Goal: Task Accomplishment & Management: Use online tool/utility

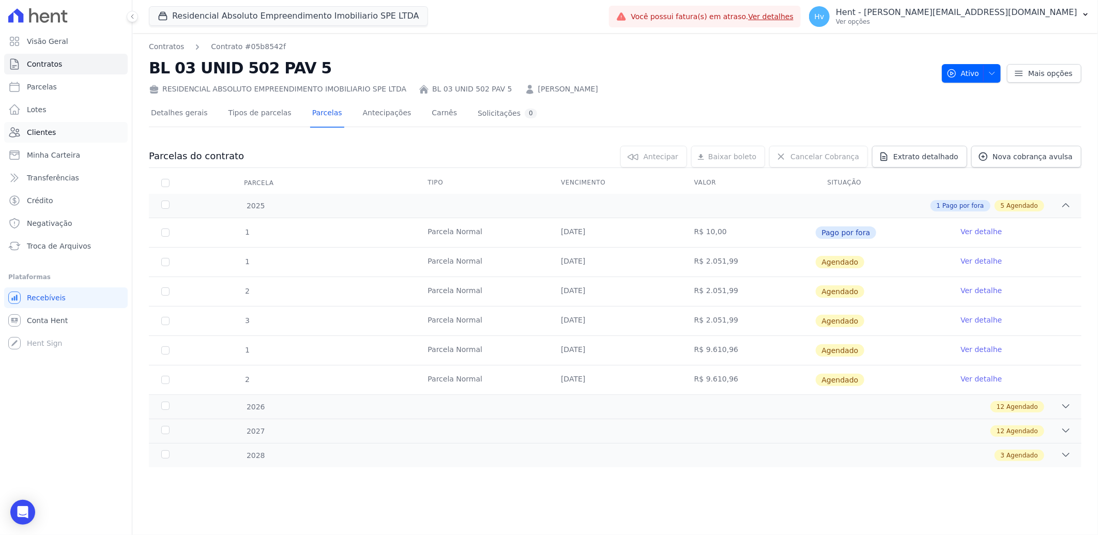
click at [56, 135] on link "Clientes" at bounding box center [66, 132] width 124 height 21
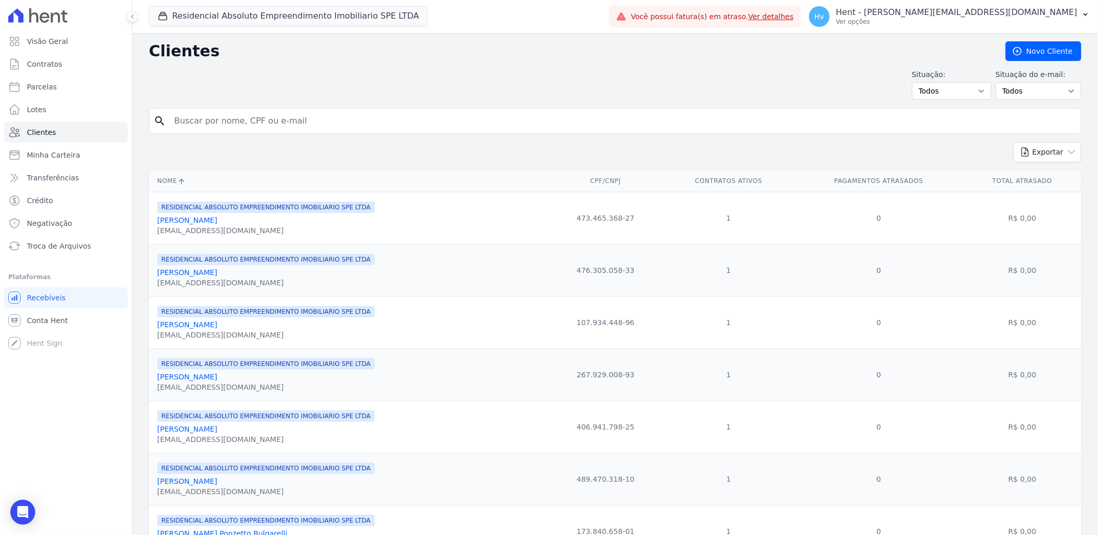
click at [205, 329] on link "Alfredo Jose Ordine" at bounding box center [187, 324] width 60 height 8
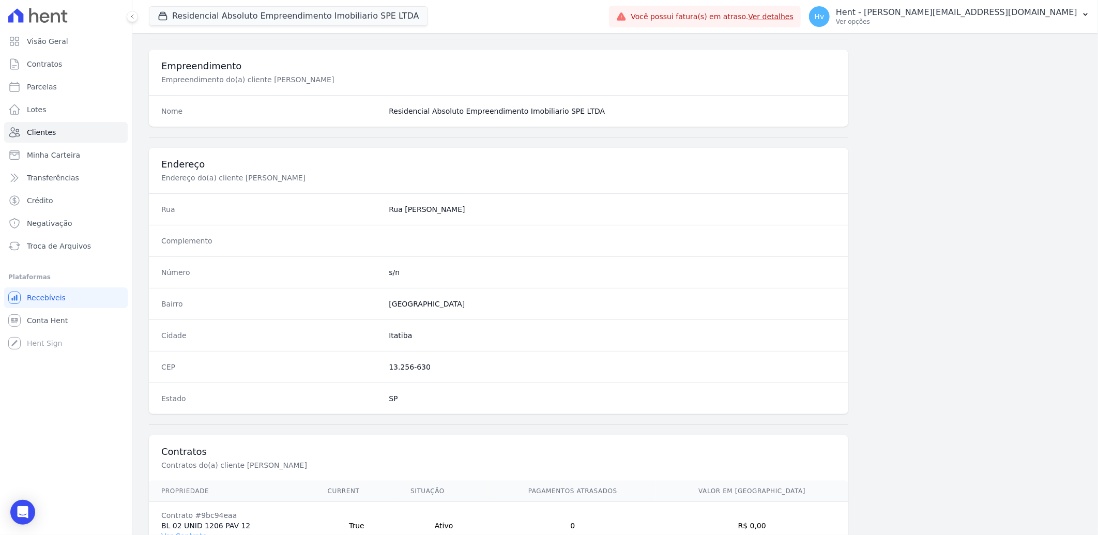
scroll to position [481, 0]
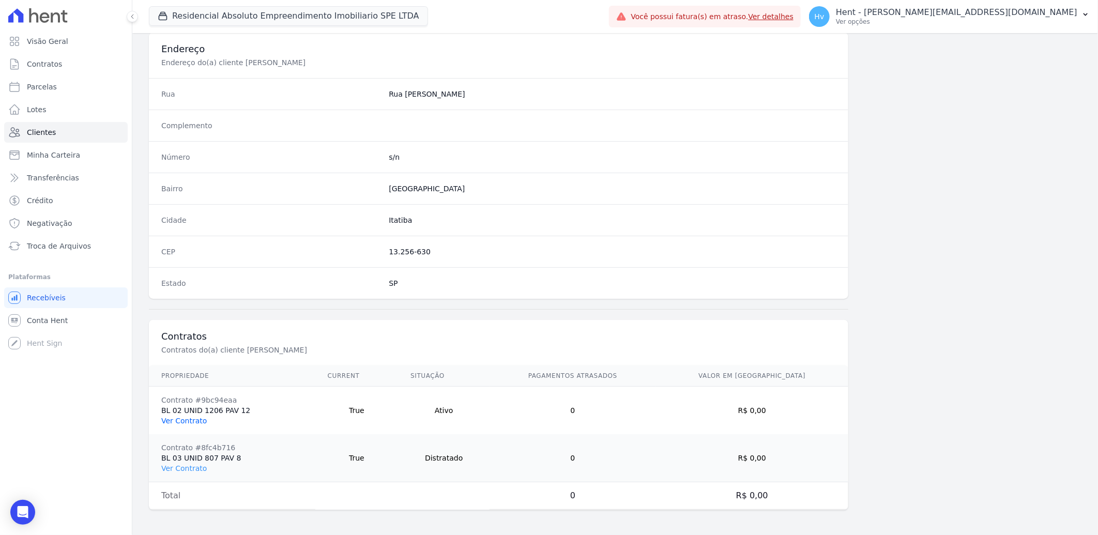
click at [178, 425] on link "Ver Contrato" at bounding box center [183, 421] width 45 height 8
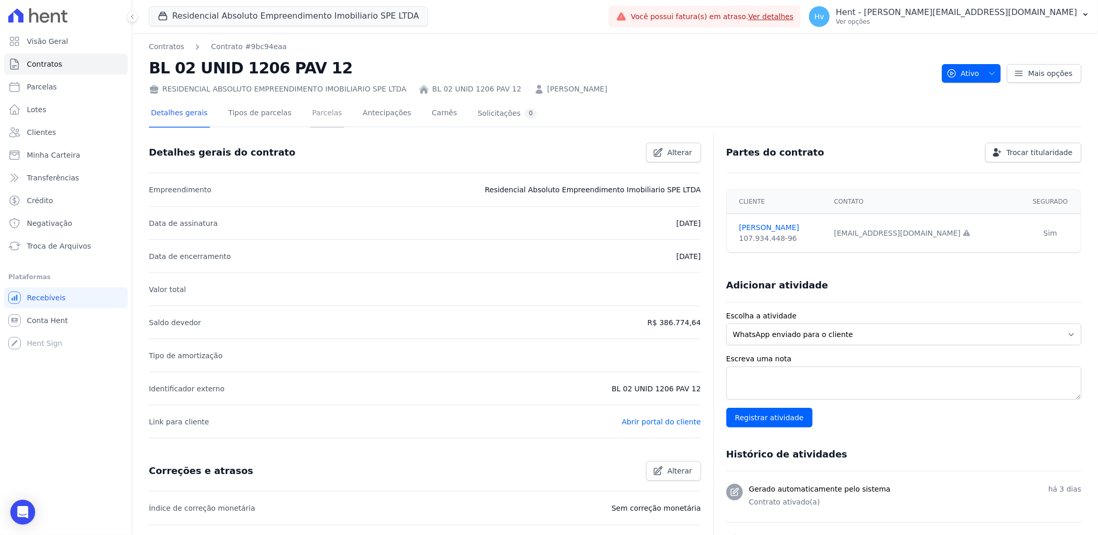
click at [316, 117] on link "Parcelas" at bounding box center [327, 113] width 34 height 27
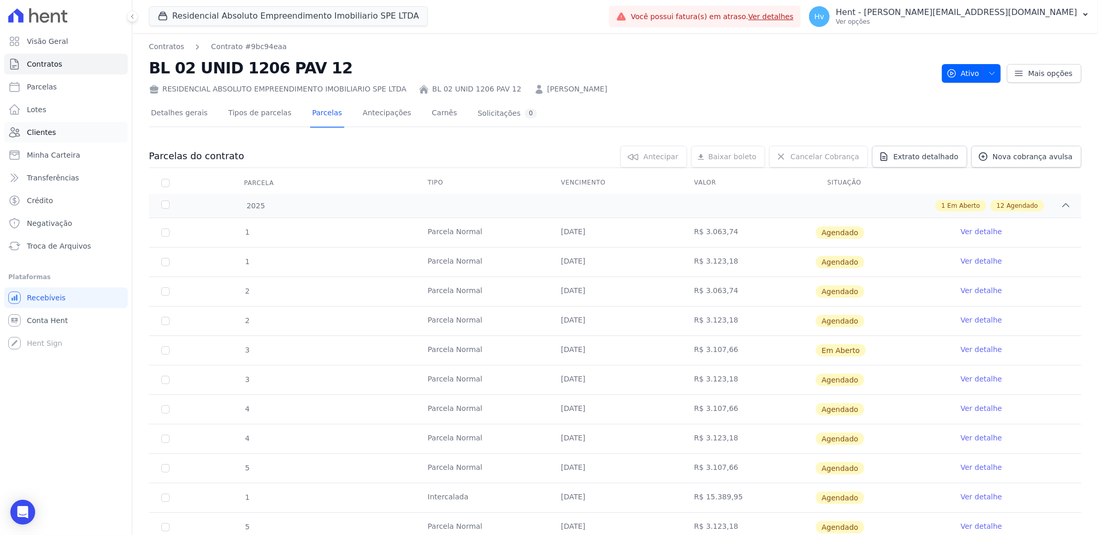
click at [49, 136] on span "Clientes" at bounding box center [41, 132] width 29 height 10
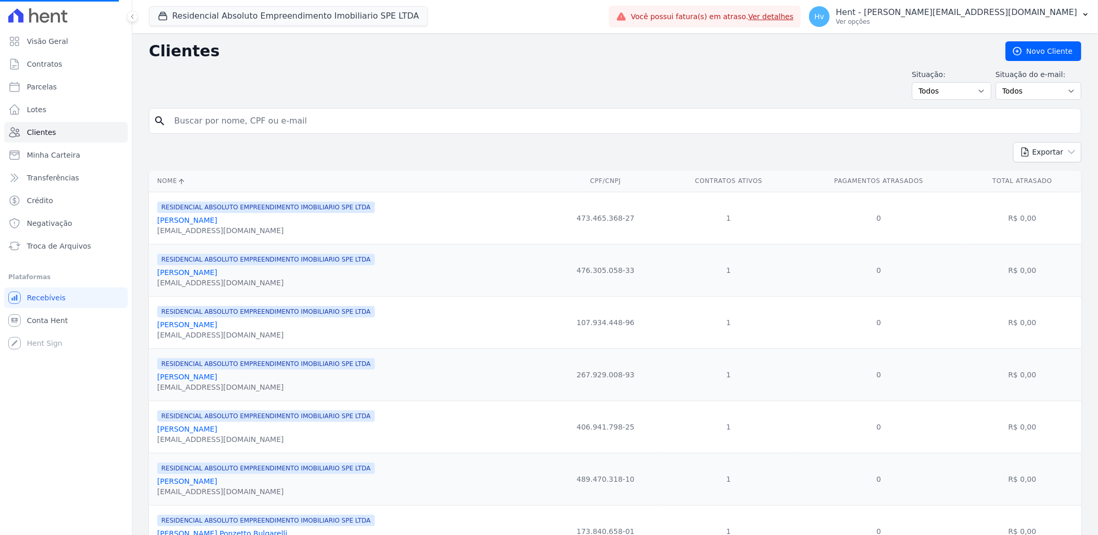
click at [303, 127] on input "search" at bounding box center [622, 121] width 909 height 21
click at [300, 127] on input "search" at bounding box center [622, 121] width 909 height 21
type input "larissa"
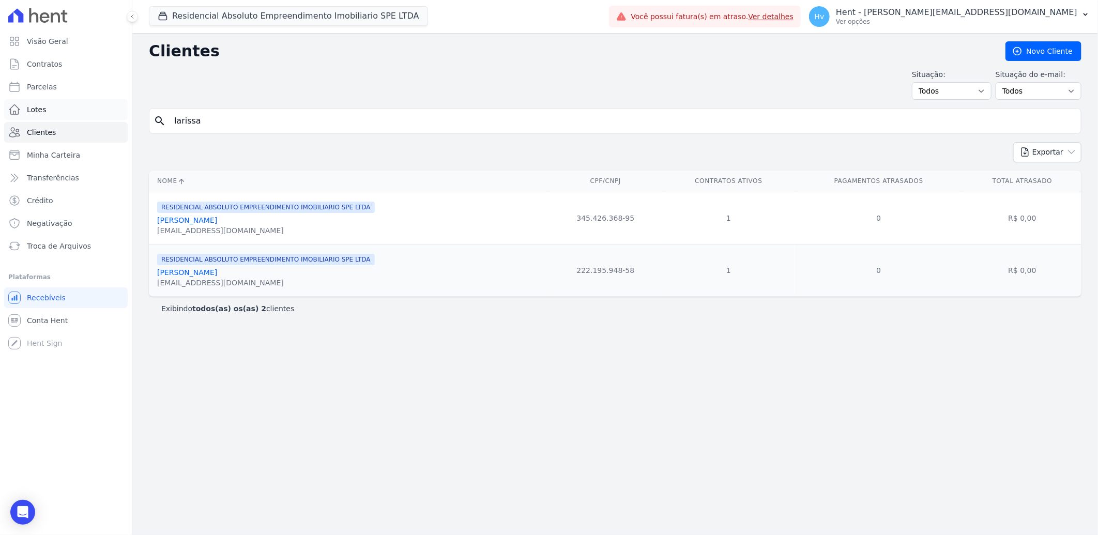
drag, startPoint x: 218, startPoint y: 116, endPoint x: 89, endPoint y: 113, distance: 128.2
click at [86, 114] on div "Visão Geral Contratos Parcelas Lotes Clientes Minha Carteira Transferências Cré…" at bounding box center [549, 267] width 1098 height 535
type input "ranyel"
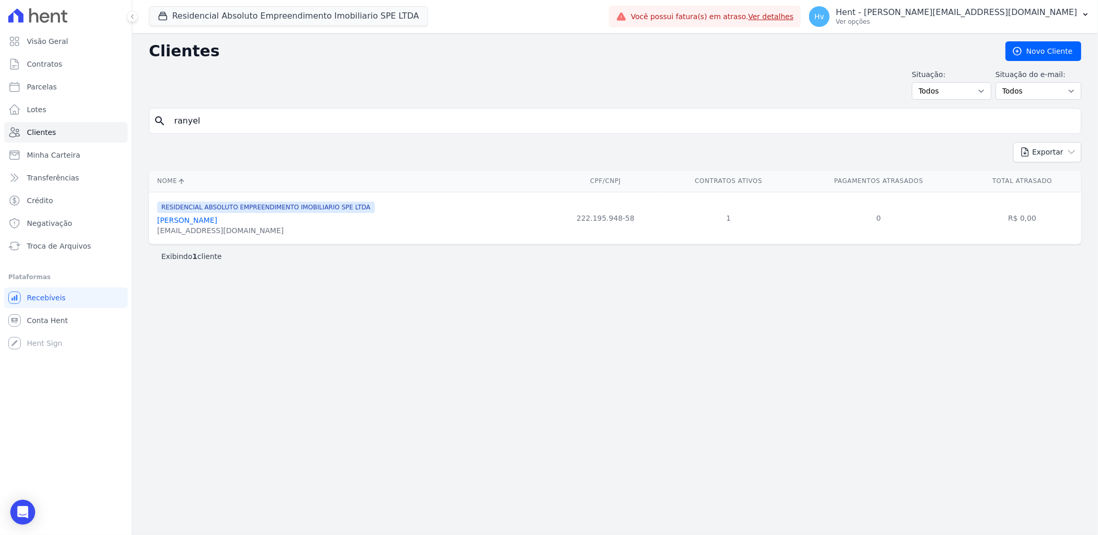
click at [338, 359] on div "Clientes Novo Cliente Situação: Todos Adimplentes Inadimplentes Situação do e-m…" at bounding box center [614, 284] width 965 height 502
drag, startPoint x: 462, startPoint y: 317, endPoint x: 470, endPoint y: 303, distance: 16.2
click at [462, 317] on div "Clientes Novo Cliente Situação: Todos Adimplentes Inadimplentes Situação do e-m…" at bounding box center [614, 284] width 965 height 502
drag, startPoint x: 216, startPoint y: 118, endPoint x: 88, endPoint y: 121, distance: 128.2
click at [88, 121] on div "Visão Geral Contratos Parcelas Lotes Clientes Minha Carteira Transferências Cré…" at bounding box center [549, 267] width 1098 height 535
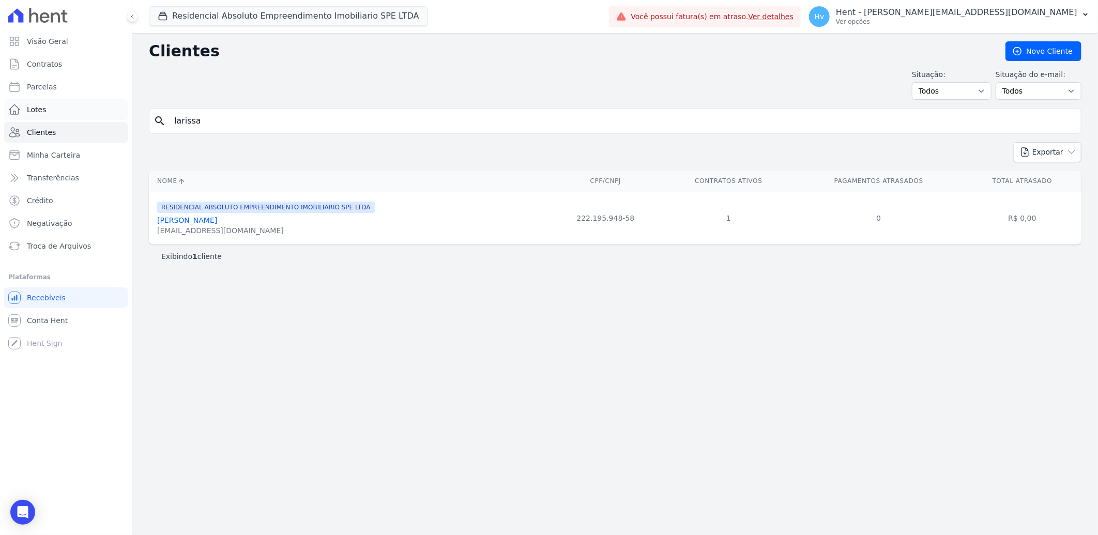
type input "larissa"
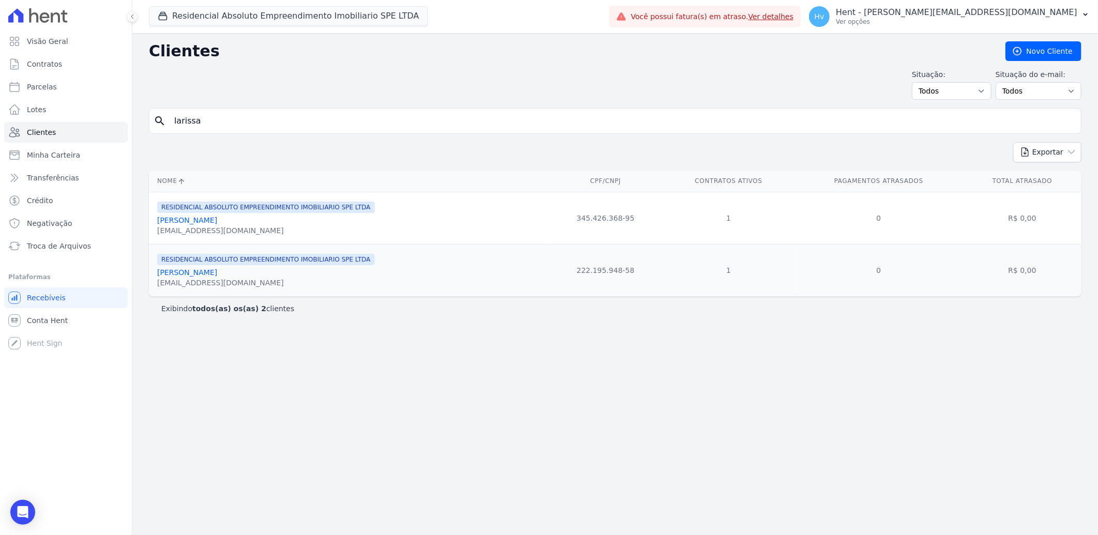
click at [217, 273] on link "Larissa Pelichek Da Silva" at bounding box center [187, 272] width 60 height 8
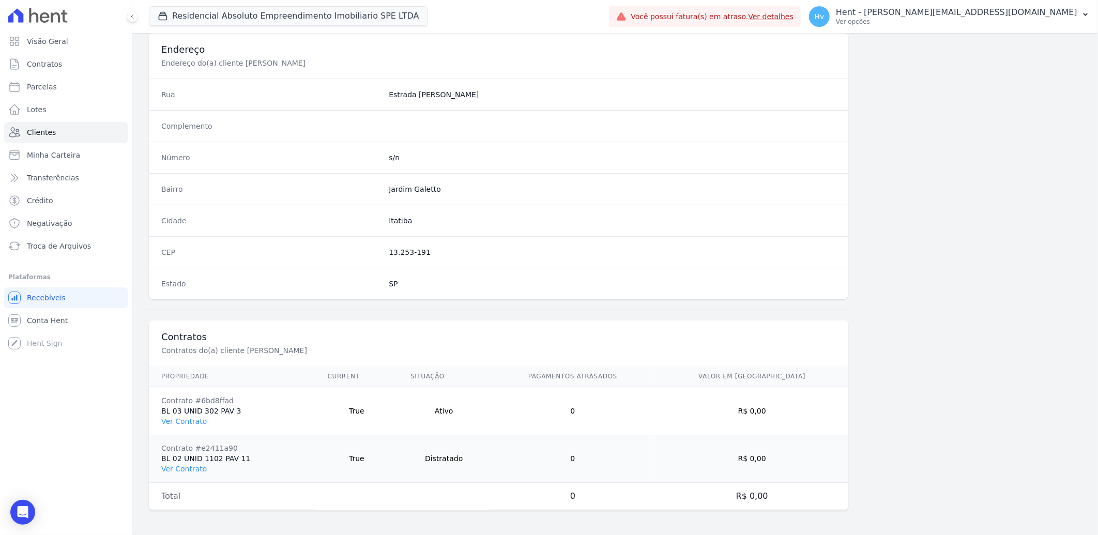
scroll to position [481, 0]
click at [183, 419] on link "Ver Contrato" at bounding box center [183, 421] width 45 height 8
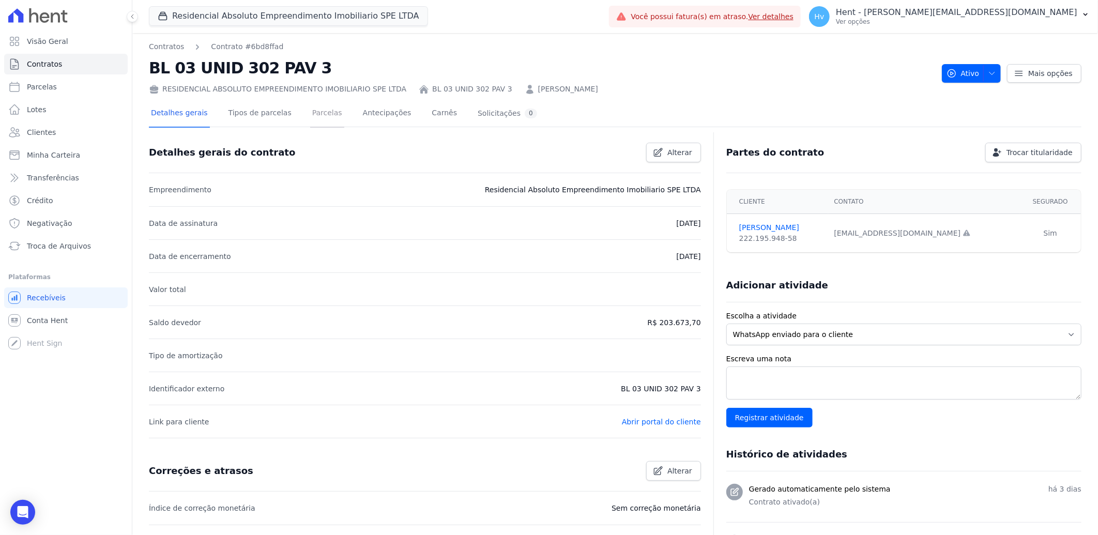
click at [317, 113] on link "Parcelas" at bounding box center [327, 113] width 34 height 27
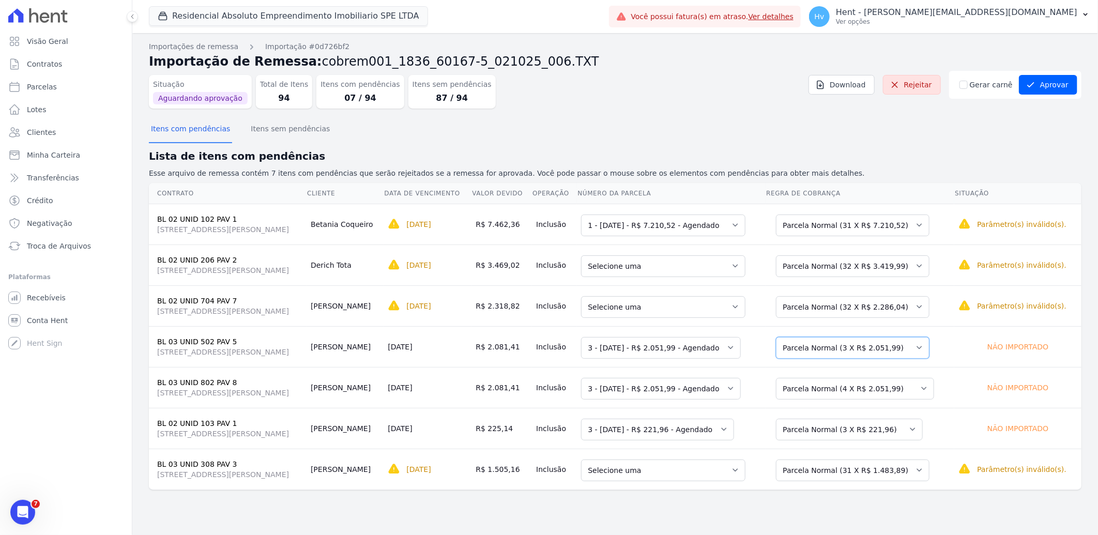
click at [878, 342] on select "Selecione uma Nova Parcela Avulsa Parcela Avulsa Existente Parcela Normal (1 X …" at bounding box center [853, 348] width 154 height 22
click at [1057, 88] on button "Aprovar" at bounding box center [1048, 85] width 58 height 20
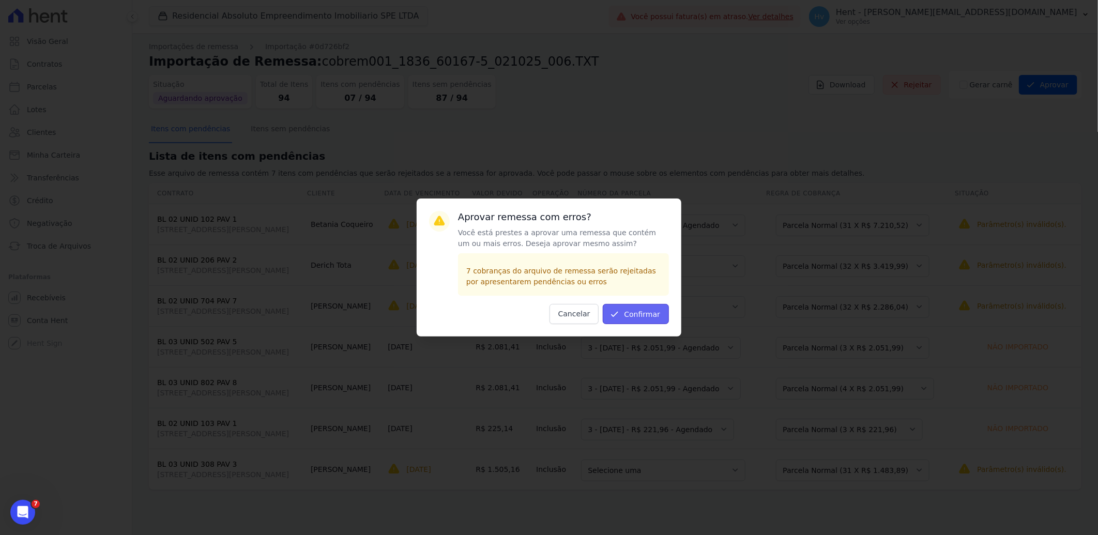
click at [655, 316] on button "Confirmar" at bounding box center [636, 314] width 66 height 20
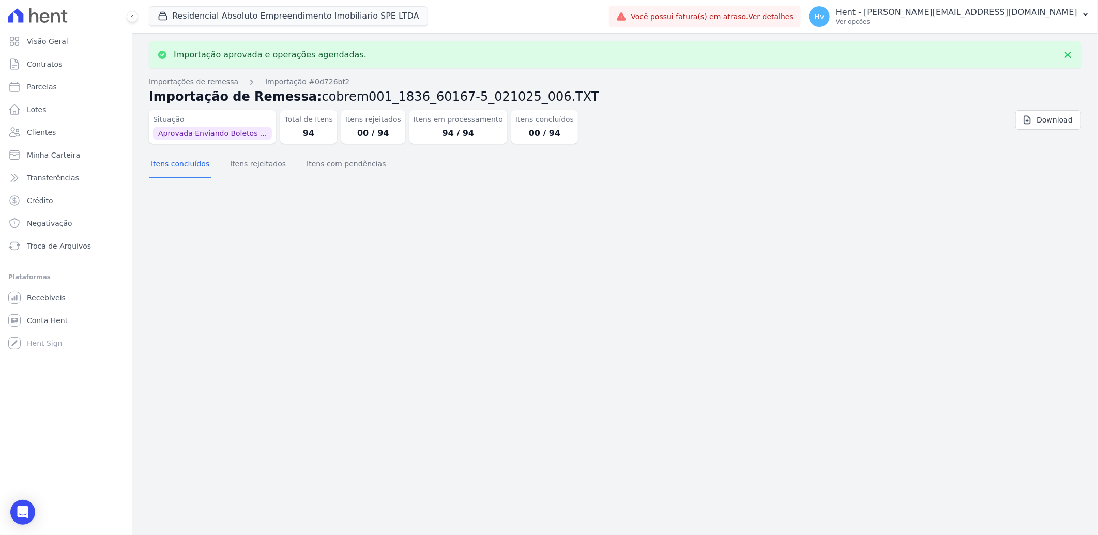
click at [441, 300] on div "Importação aprovada e operações agendadas. Importações de remessa Importação #0…" at bounding box center [614, 284] width 965 height 502
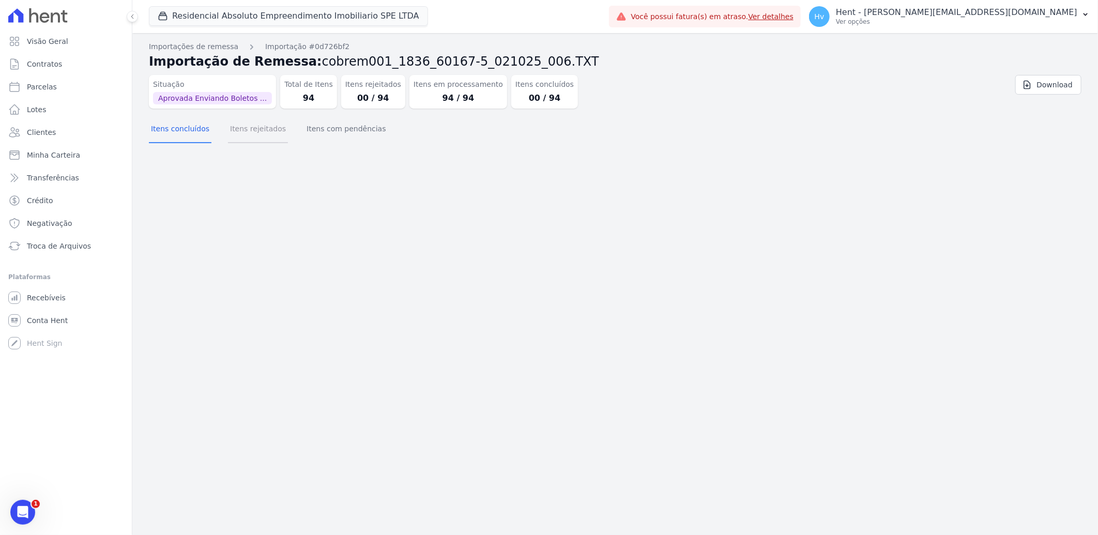
click at [267, 129] on button "Itens rejeitados" at bounding box center [258, 129] width 60 height 27
click at [344, 132] on button "Itens com pendências" at bounding box center [345, 129] width 83 height 27
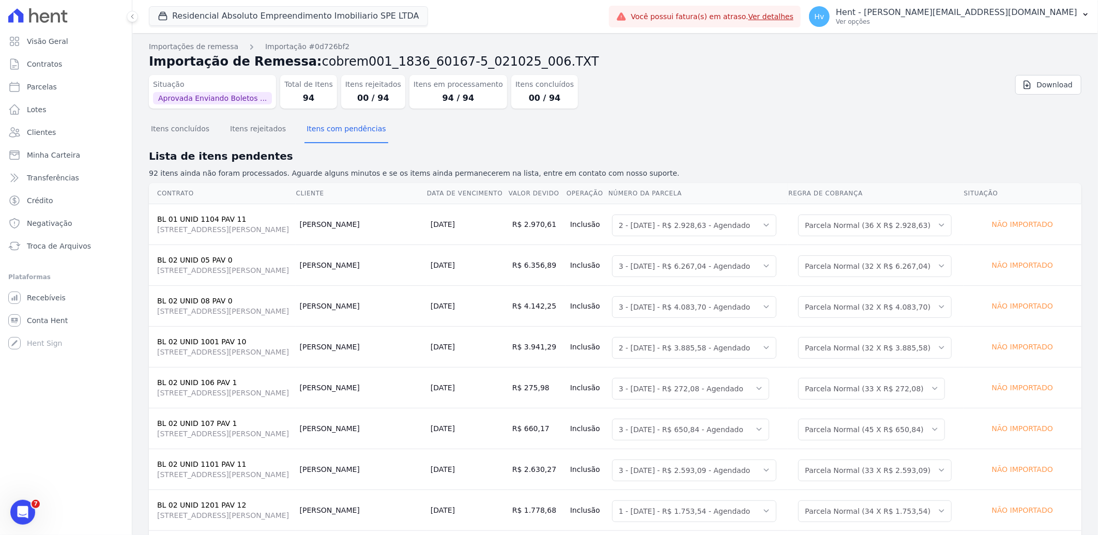
click at [417, 148] on h2 "Lista de itens pendentes" at bounding box center [615, 156] width 932 height 16
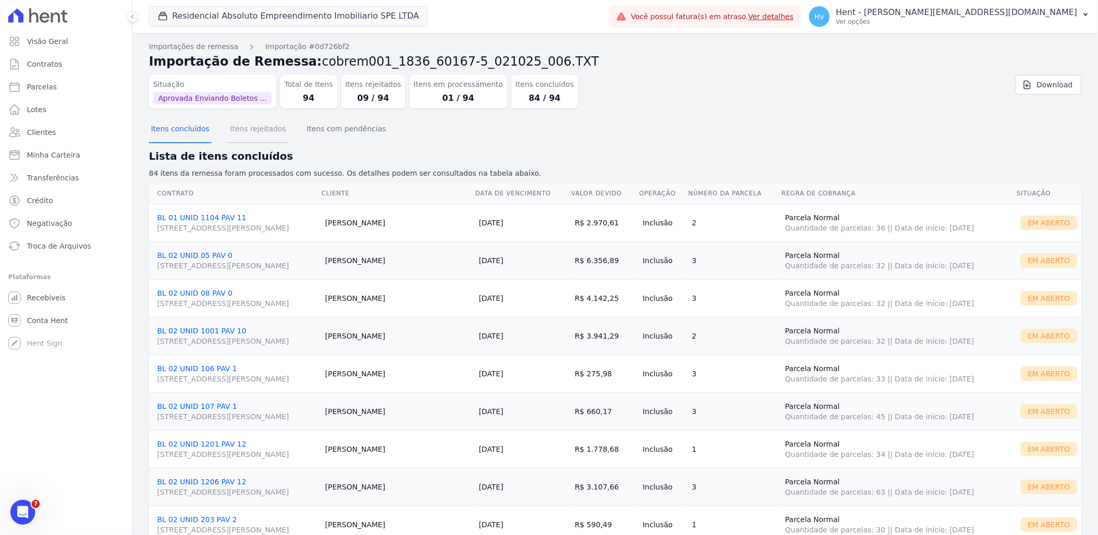
click at [256, 131] on button "Itens rejeitados" at bounding box center [258, 129] width 60 height 27
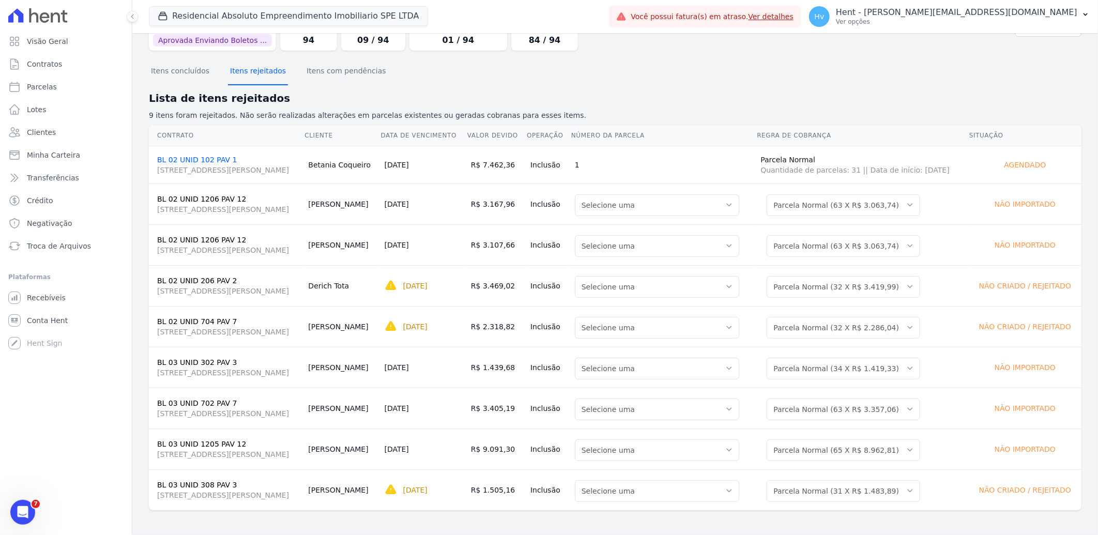
scroll to position [58, 0]
click at [700, 379] on td "Selecione uma 1 - [DATE] - R$ 1.419,33 - Agendado 2 - [DATE] - R$ 1.419,33 - Ag…" at bounding box center [664, 366] width 186 height 41
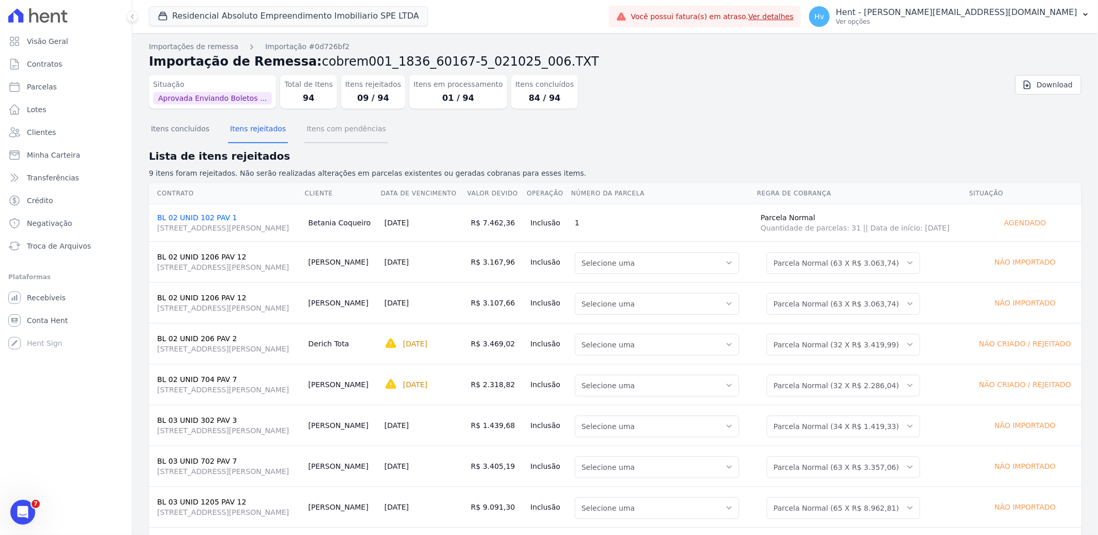
click at [327, 132] on button "Itens com pendências" at bounding box center [345, 129] width 83 height 27
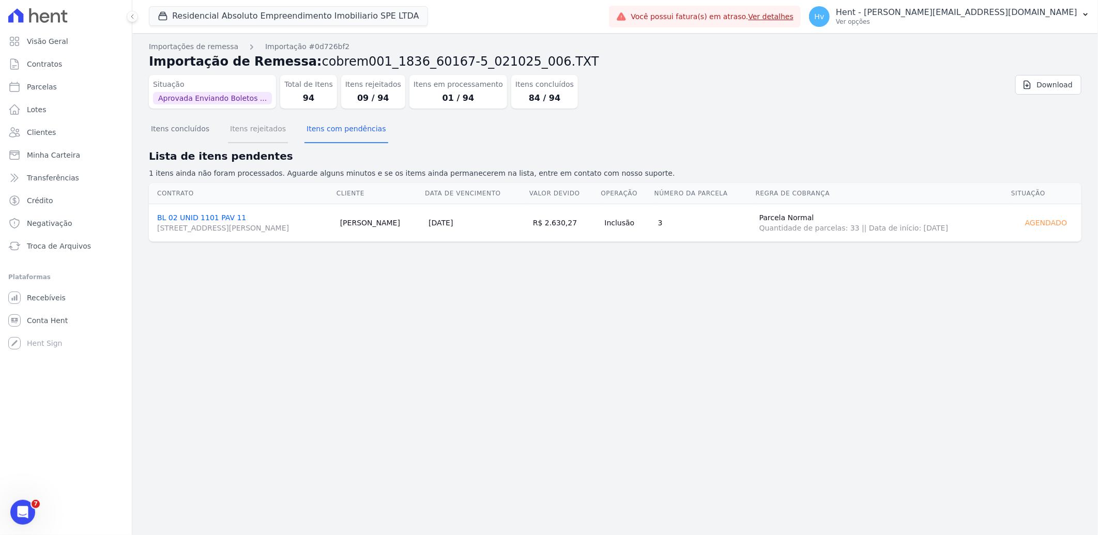
click at [256, 136] on button "Itens rejeitados" at bounding box center [258, 129] width 60 height 27
